Goal: Task Accomplishment & Management: Manage account settings

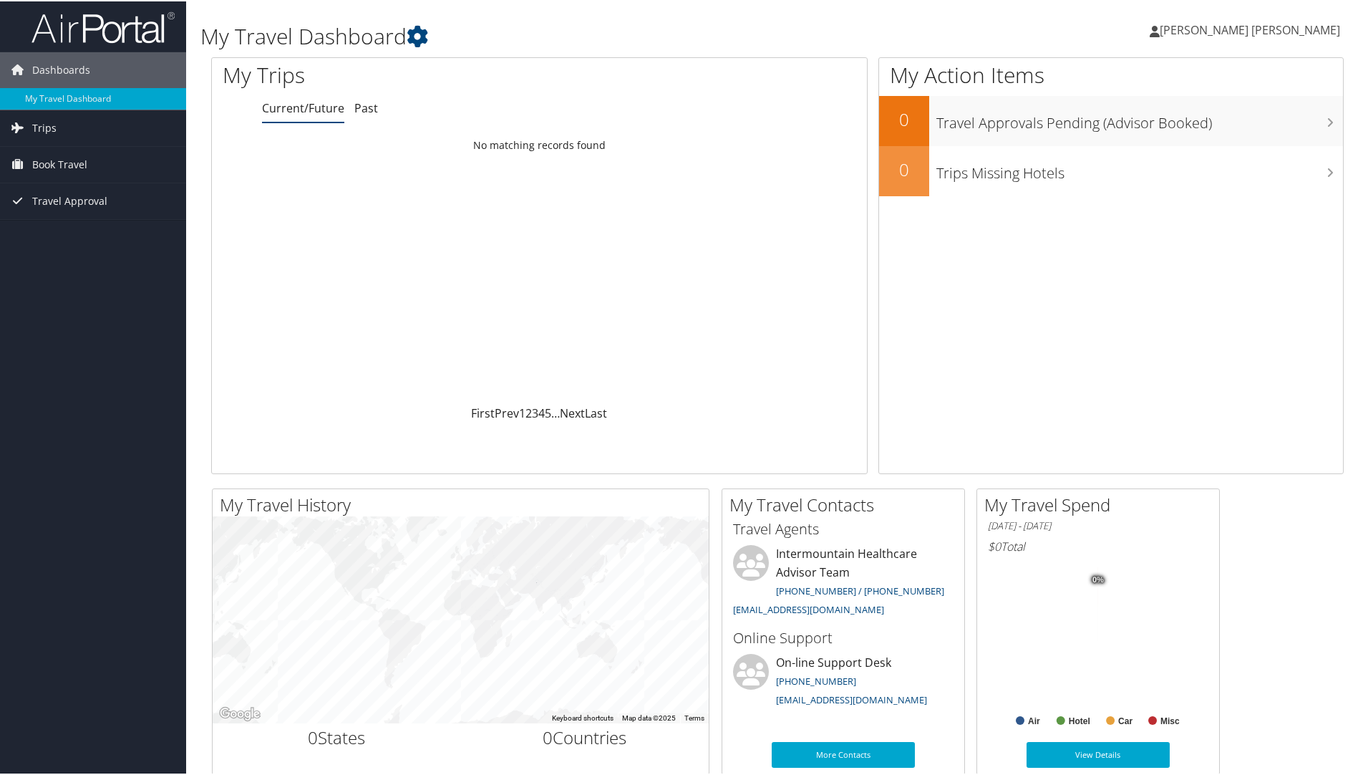
click at [1262, 34] on span "[PERSON_NAME] [PERSON_NAME]" at bounding box center [1250, 29] width 180 height 16
click at [1216, 130] on link "View Travel Profile" at bounding box center [1259, 127] width 160 height 24
